Goal: Check status: Check status

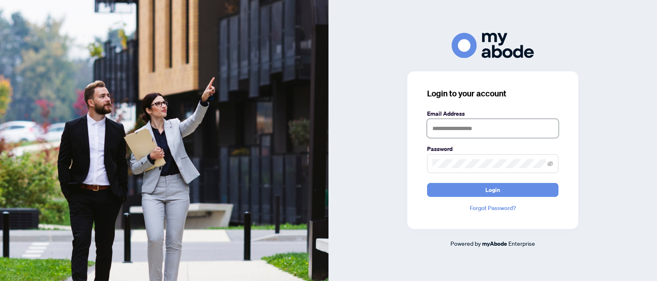
type input "**********"
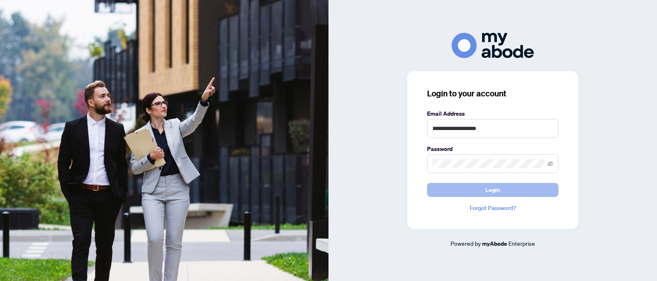
click at [491, 197] on span "Login" at bounding box center [492, 190] width 131 height 14
click at [494, 194] on span "Login" at bounding box center [492, 190] width 15 height 13
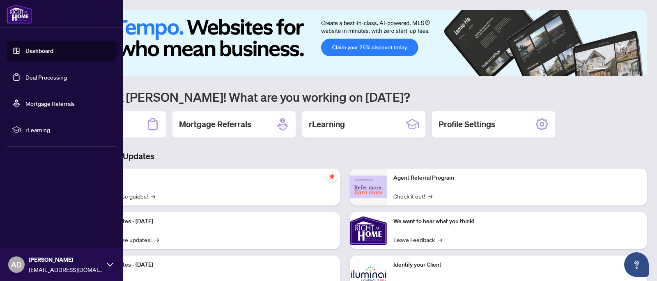
click at [25, 73] on link "Deal Processing" at bounding box center [45, 76] width 41 height 7
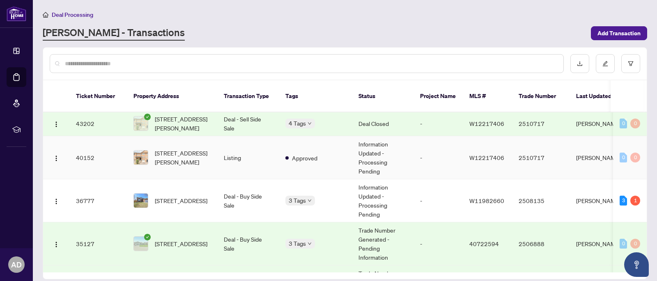
scroll to position [89, 0]
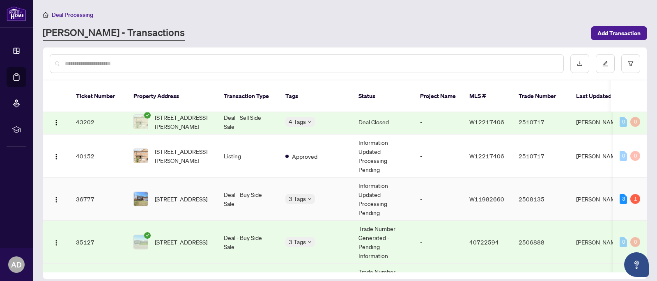
click at [377, 184] on td "Information Updated - Processing Pending" at bounding box center [383, 199] width 62 height 43
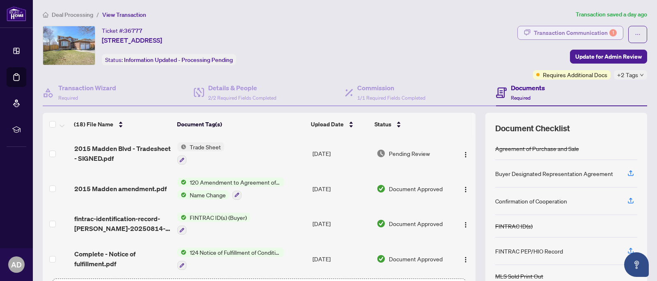
click at [599, 38] on div "Transaction Communication 1" at bounding box center [575, 32] width 83 height 13
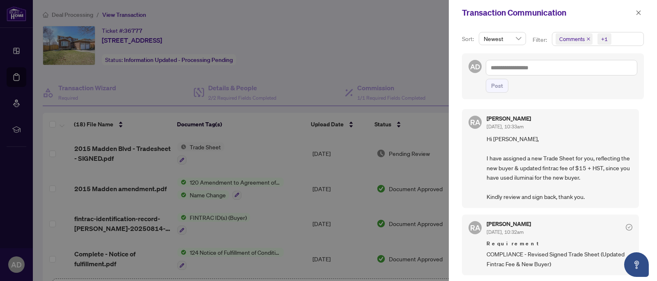
click at [431, 175] on div at bounding box center [328, 140] width 657 height 281
click at [639, 14] on icon "close" at bounding box center [638, 12] width 5 height 5
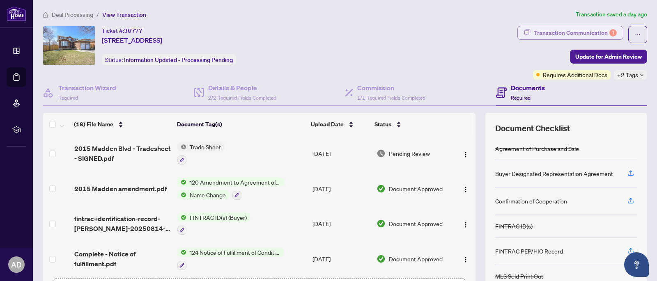
click at [601, 29] on div "Transaction Communication 1" at bounding box center [575, 32] width 83 height 13
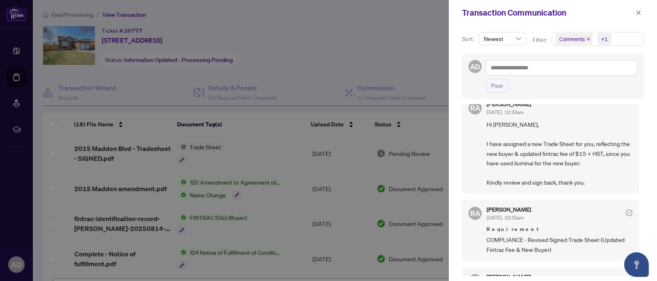
scroll to position [16, 0]
click at [642, 15] on button "button" at bounding box center [638, 13] width 11 height 10
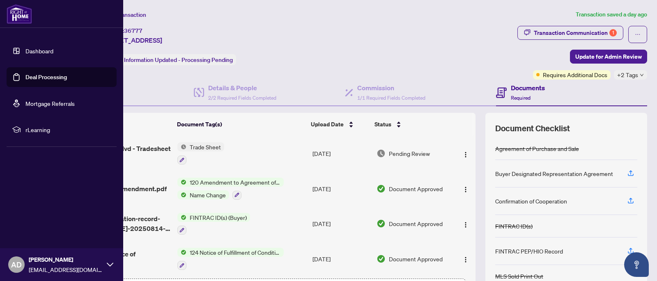
click at [43, 73] on link "Deal Processing" at bounding box center [45, 76] width 41 height 7
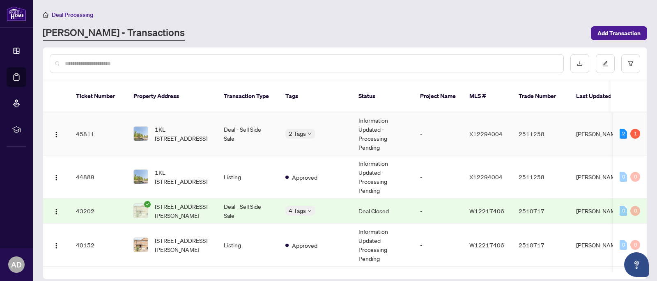
click at [362, 128] on td "Information Updated - Processing Pending" at bounding box center [383, 133] width 62 height 43
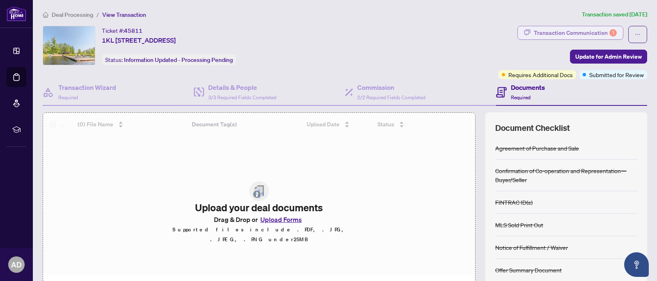
click at [582, 34] on div "Transaction Communication 1" at bounding box center [575, 32] width 83 height 13
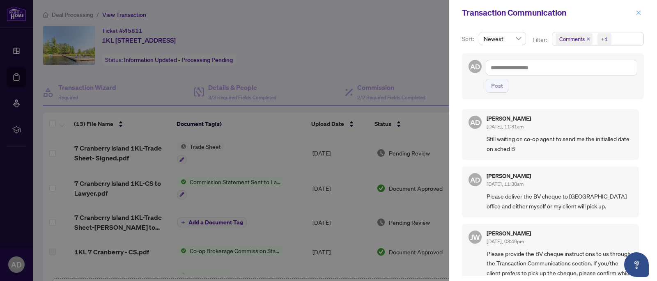
click at [635, 9] on span "button" at bounding box center [638, 12] width 6 height 13
